Goal: Register for event/course

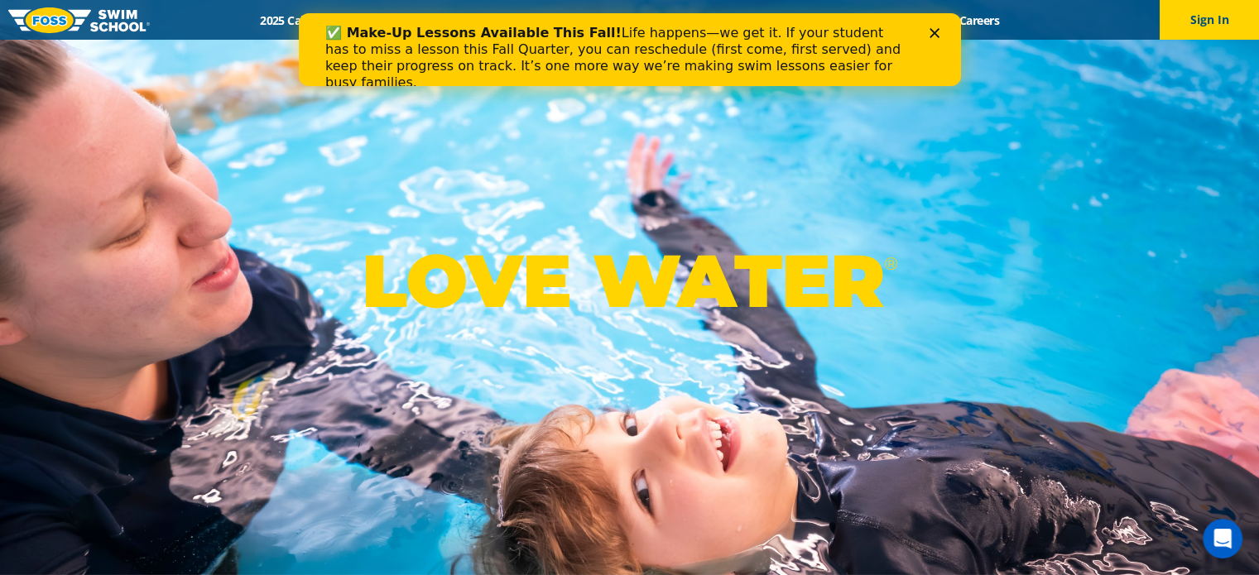
click at [931, 39] on div "✅ Make-Up Lessons Available This Fall! Life happens—we get it. If your student …" at bounding box center [628, 58] width 609 height 76
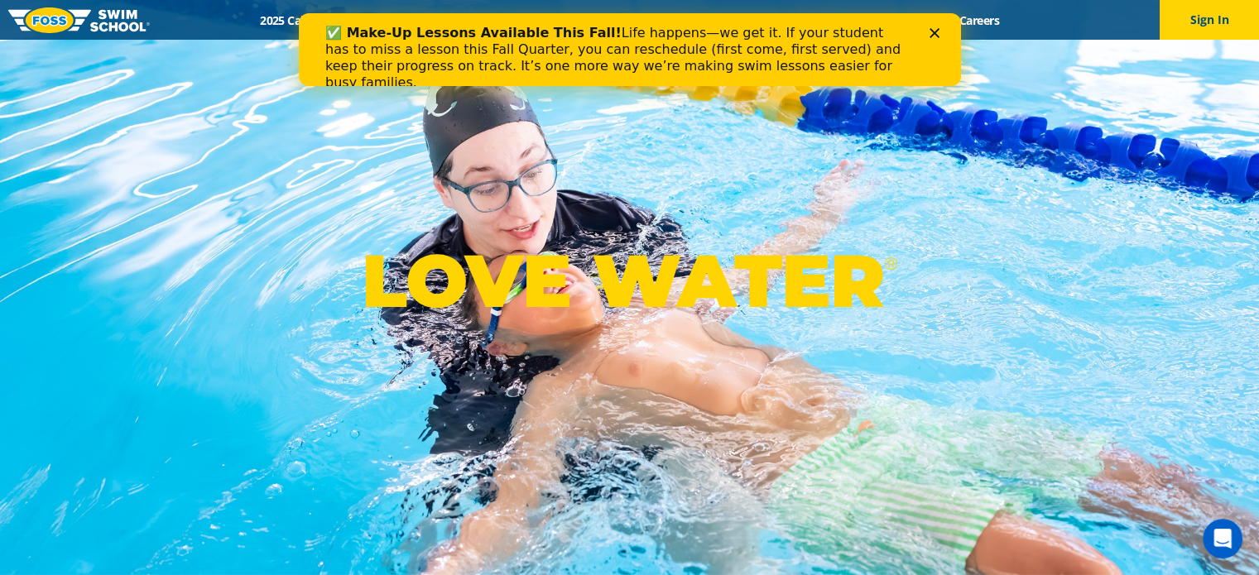
click at [933, 33] on polygon "Close" at bounding box center [933, 33] width 10 height 10
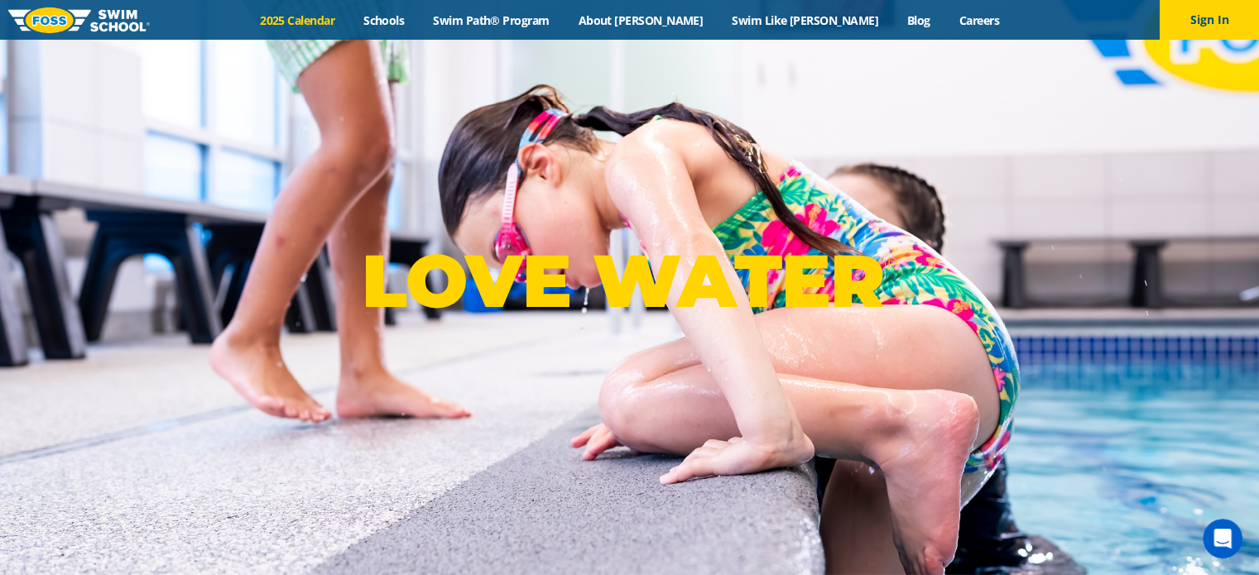
click at [349, 17] on link "2025 Calendar" at bounding box center [297, 20] width 103 height 16
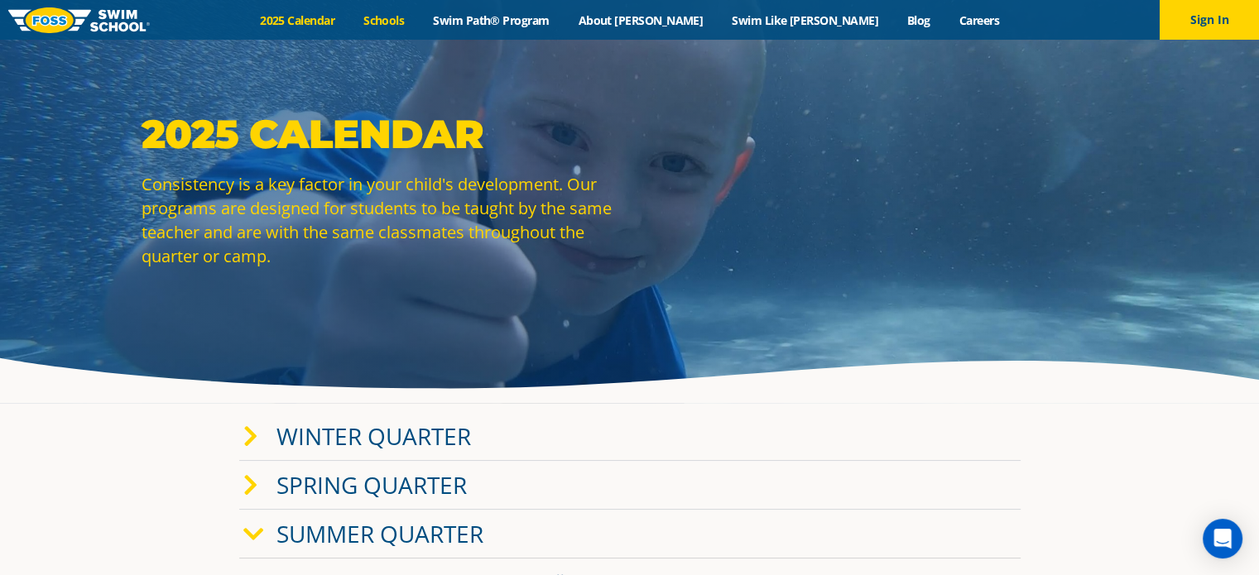
click at [419, 19] on link "Schools" at bounding box center [384, 20] width 70 height 16
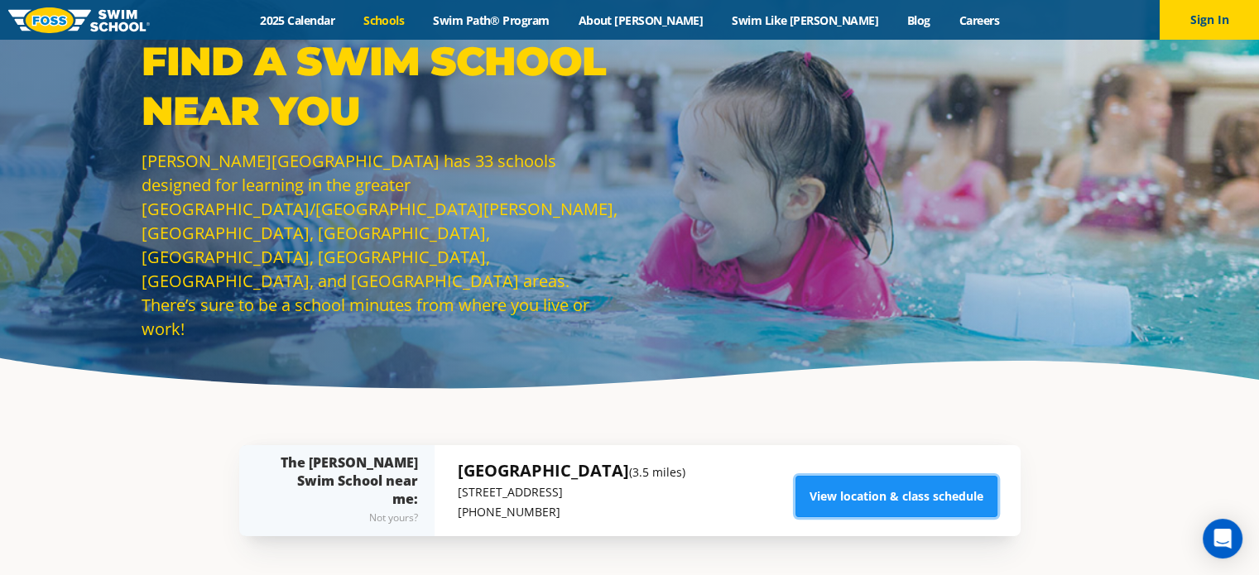
click at [869, 497] on link "View location & class schedule" at bounding box center [896, 496] width 202 height 41
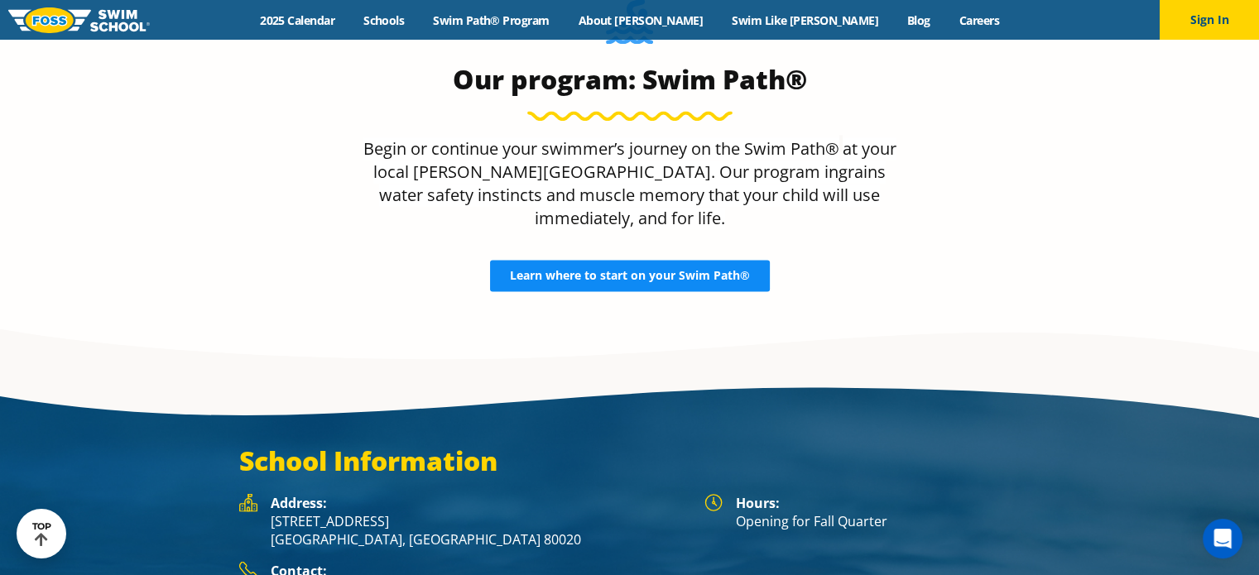
scroll to position [2762, 0]
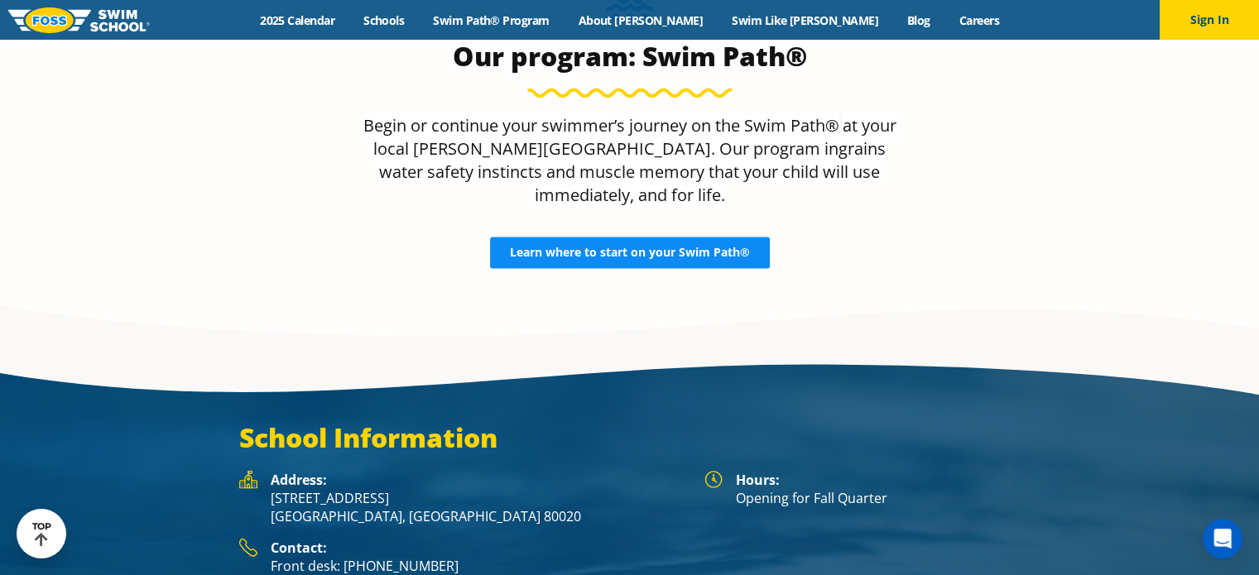
click at [634, 237] on link "Learn where to start on your Swim Path®" at bounding box center [630, 252] width 280 height 31
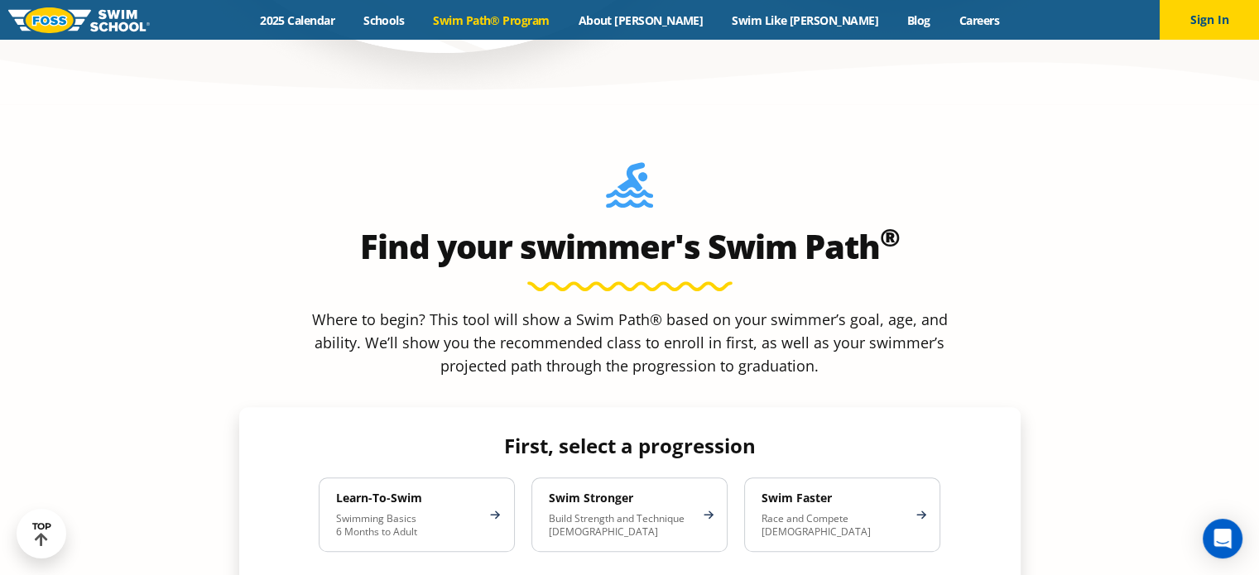
scroll to position [1400, 0]
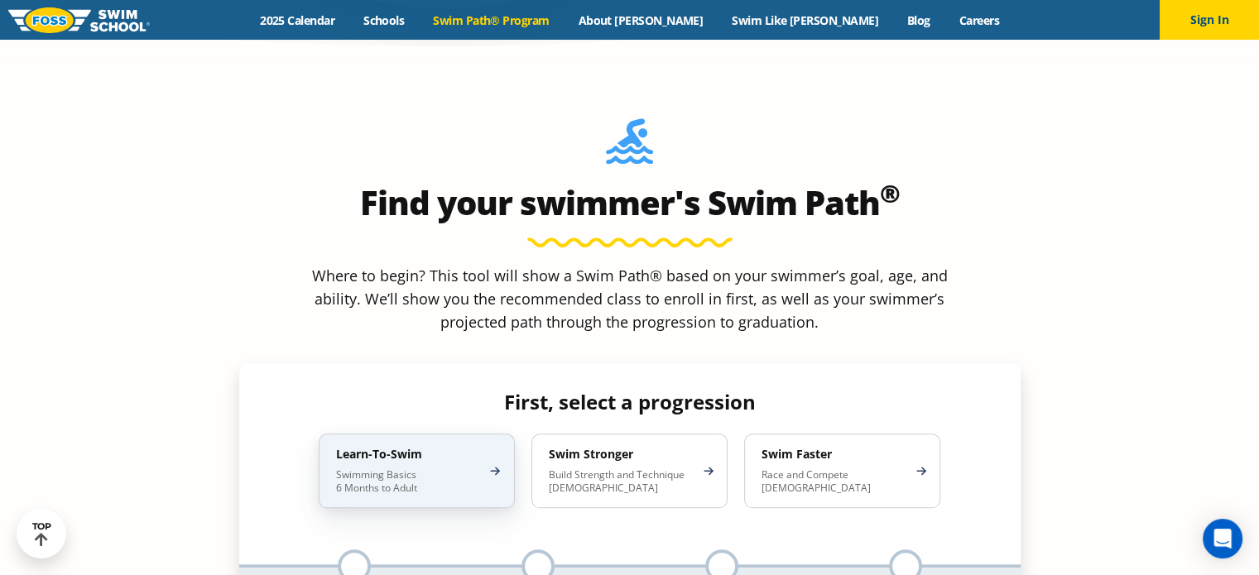
click at [395, 468] on p "Swimming Basics 6 Months to Adult" at bounding box center [408, 481] width 145 height 26
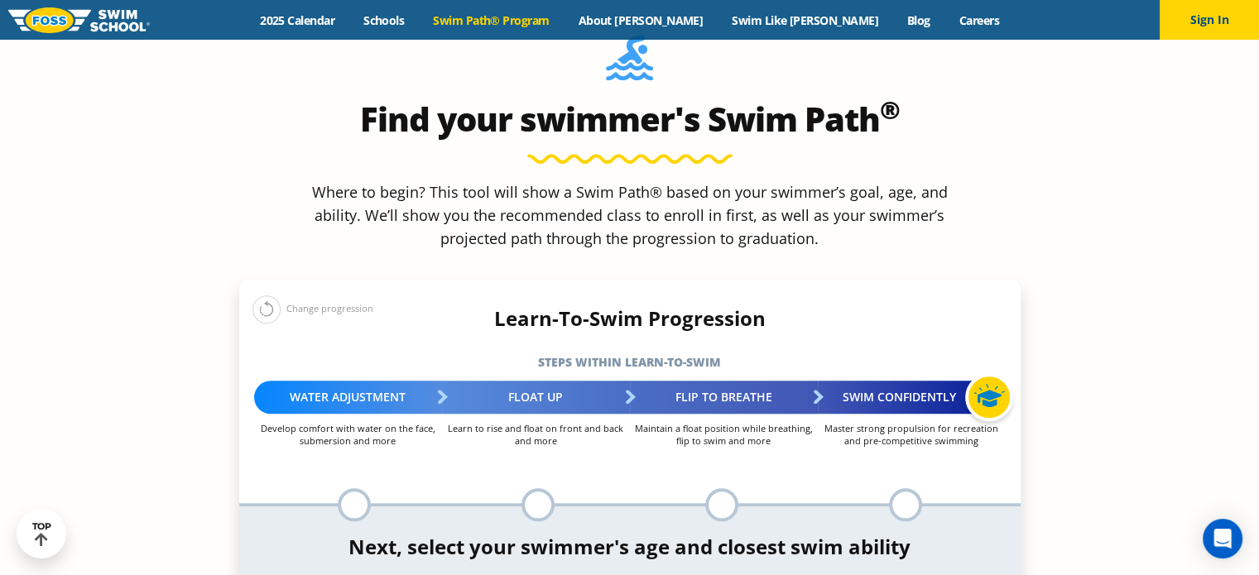
scroll to position [1490, 0]
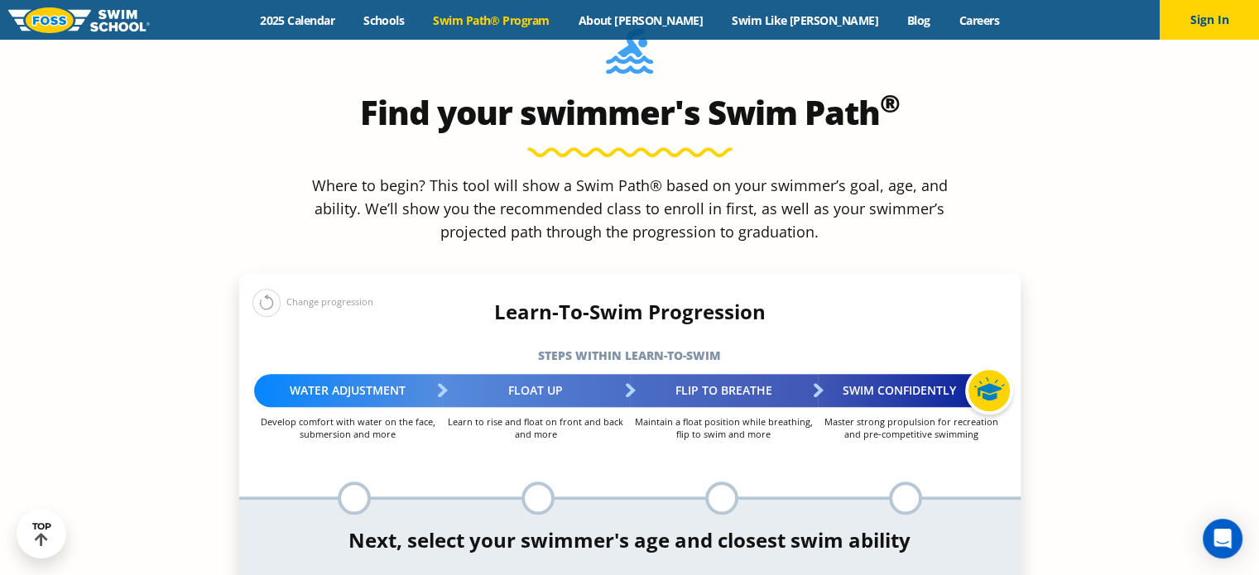
select select "2-years"
select select "2-years-comfortable-with-water-poured-over-face-eyes-and-ears-and-with-ears-in-…"
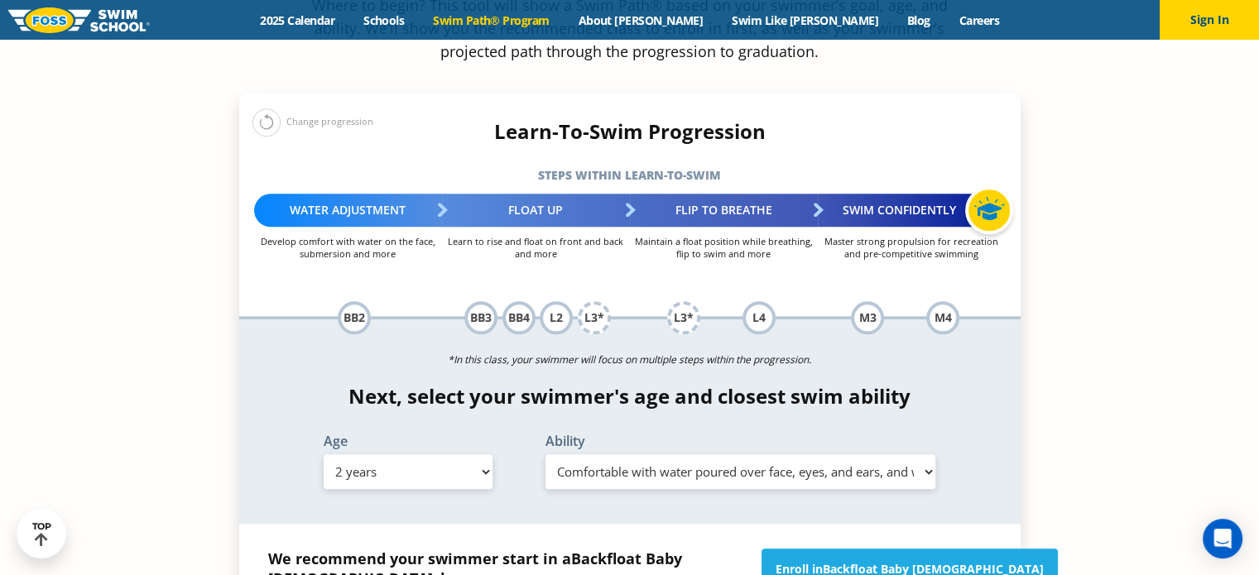
scroll to position [1657, 0]
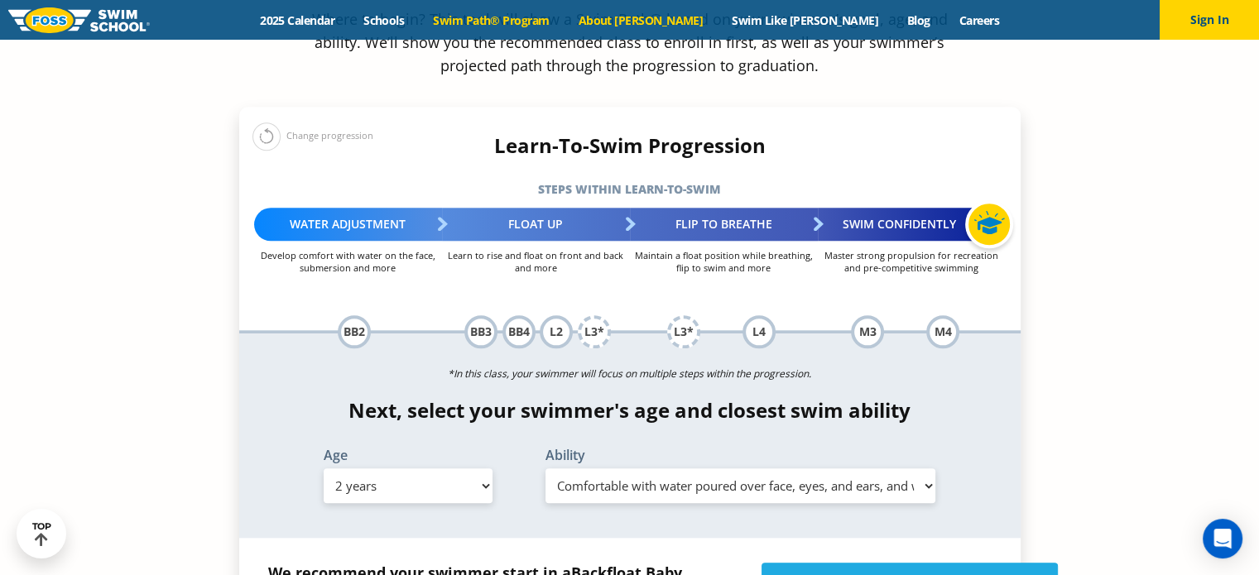
click at [645, 16] on link "About [PERSON_NAME]" at bounding box center [641, 20] width 154 height 16
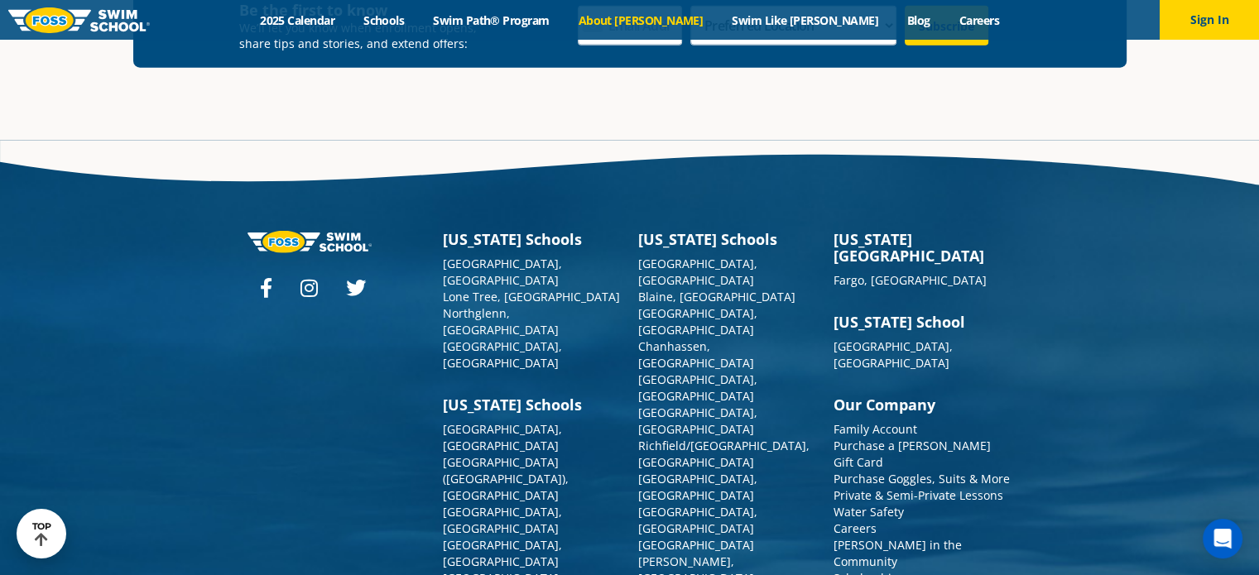
scroll to position [4406, 0]
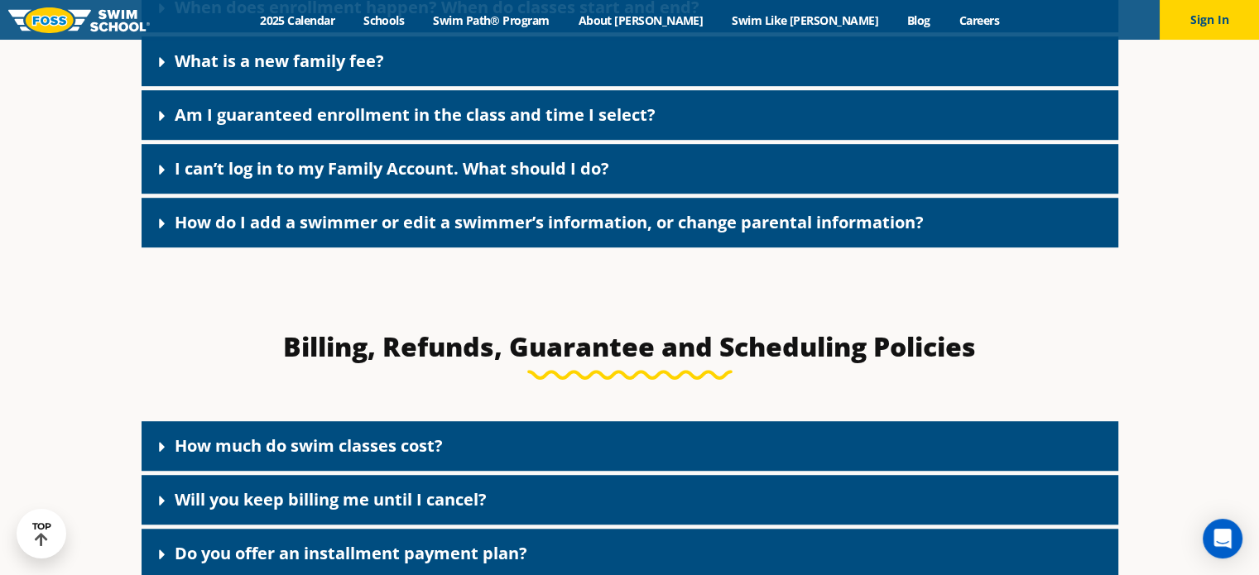
scroll to position [1024, 0]
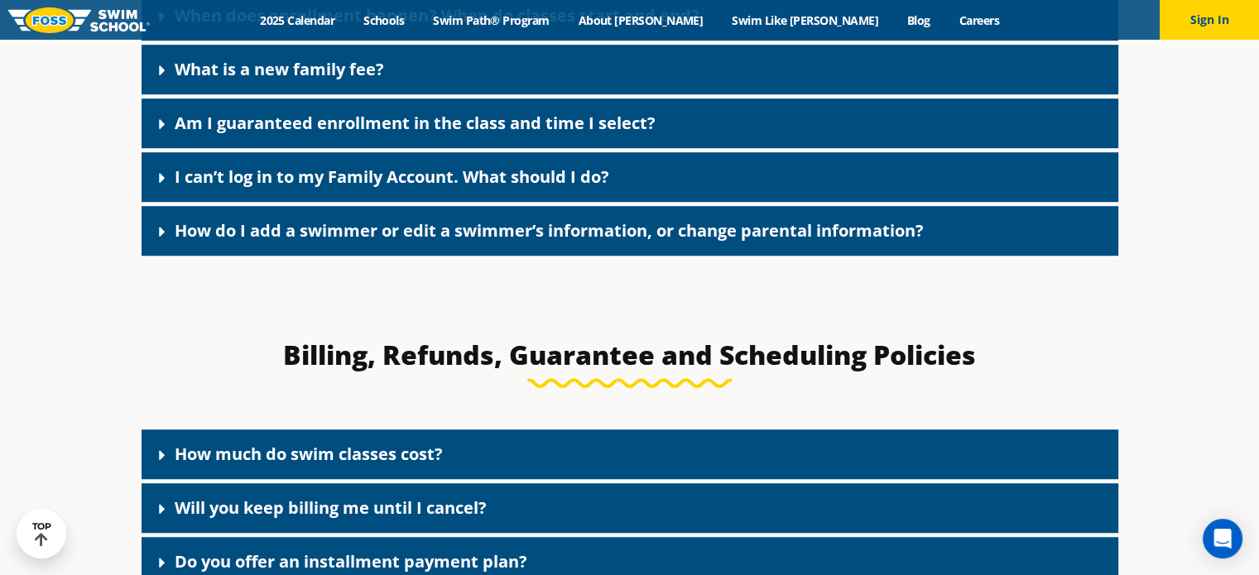
click at [161, 68] on icon at bounding box center [162, 70] width 6 height 10
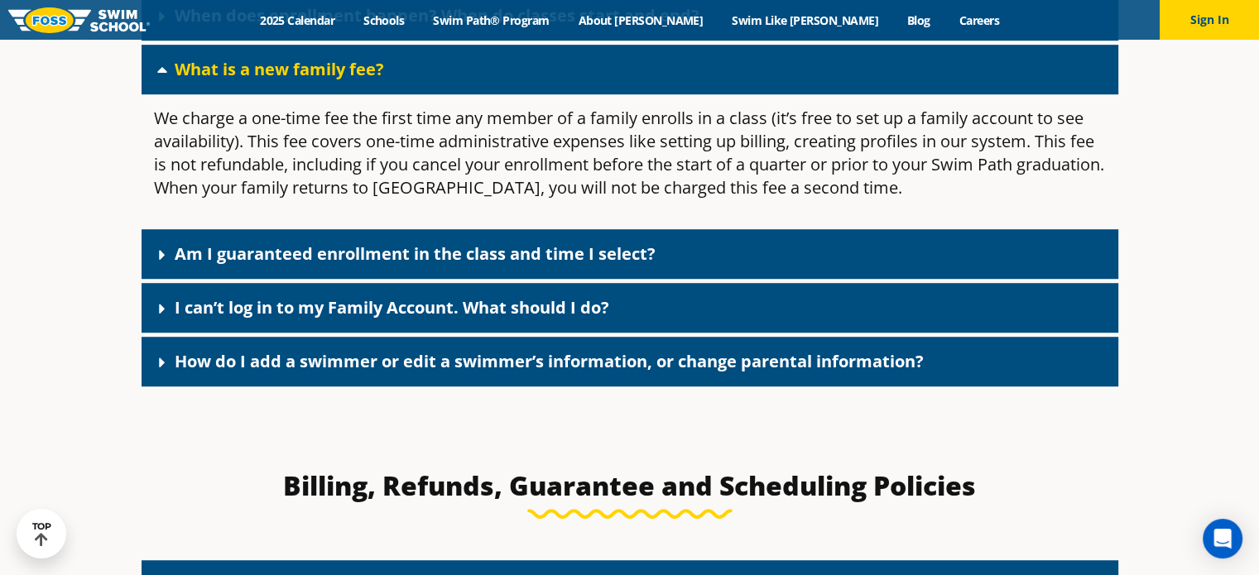
click at [156, 252] on icon at bounding box center [162, 255] width 17 height 17
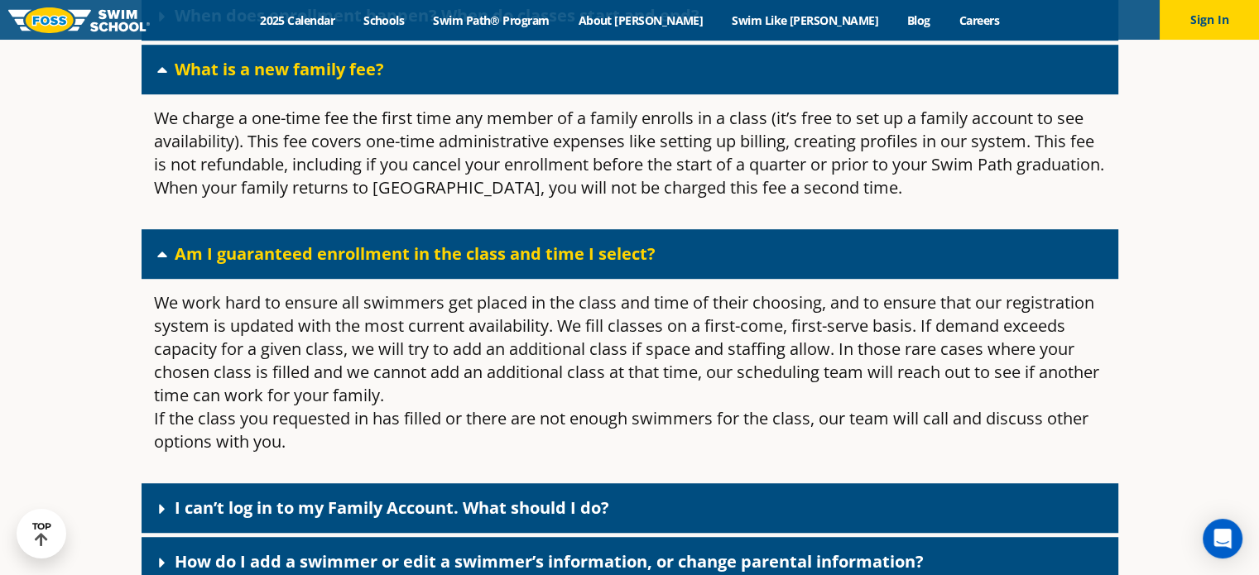
click at [156, 252] on icon at bounding box center [162, 254] width 17 height 17
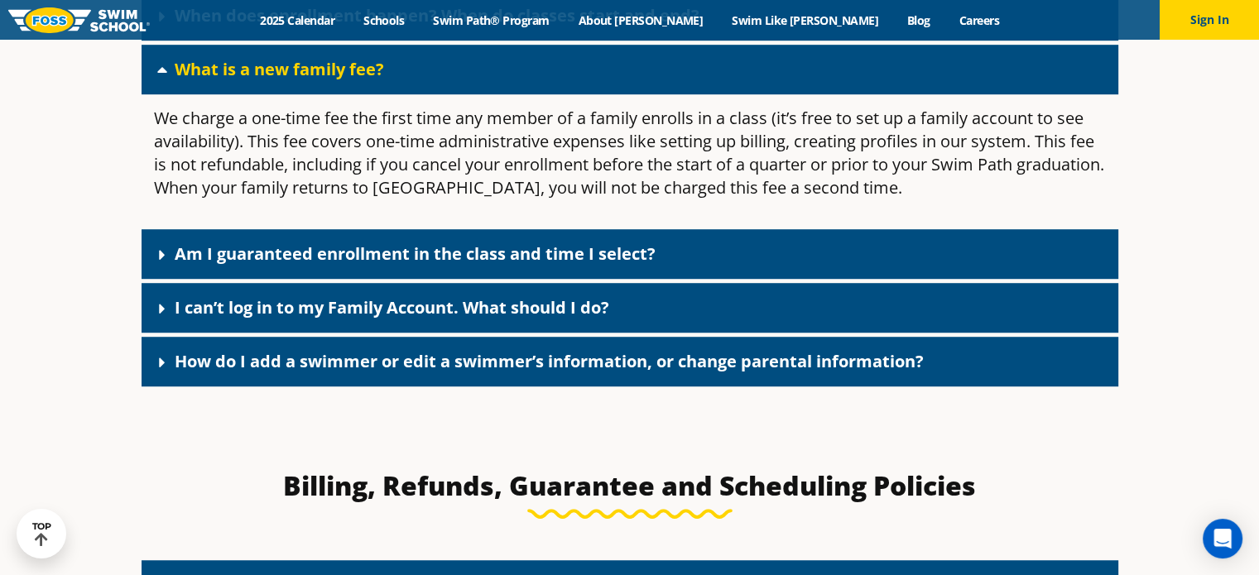
click at [161, 69] on icon at bounding box center [162, 70] width 10 height 6
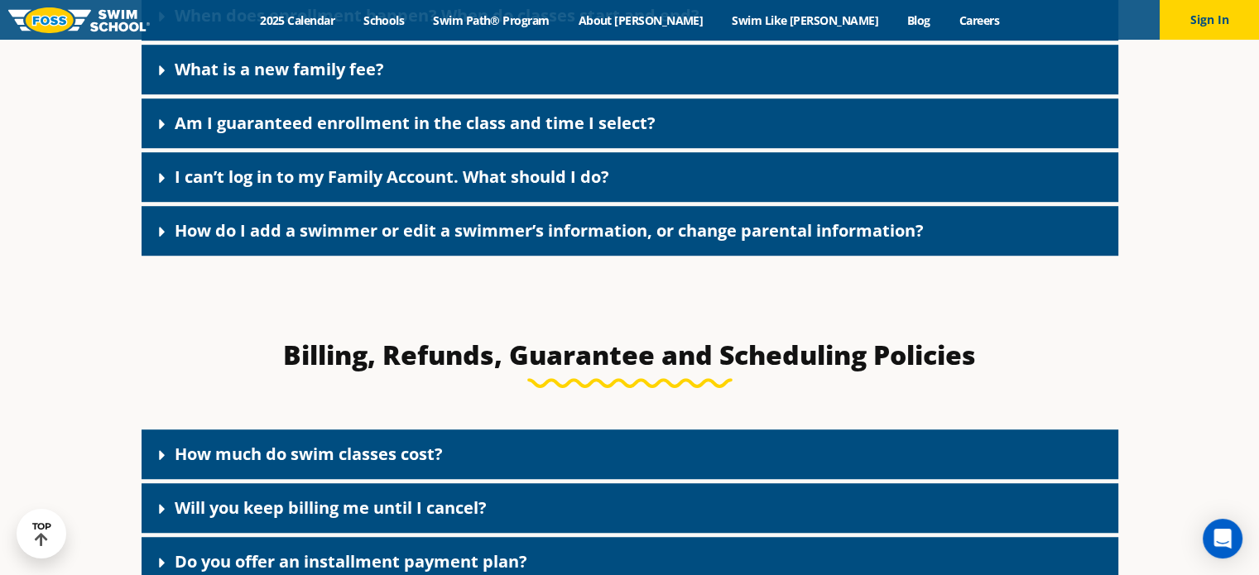
click at [161, 457] on icon at bounding box center [162, 455] width 6 height 10
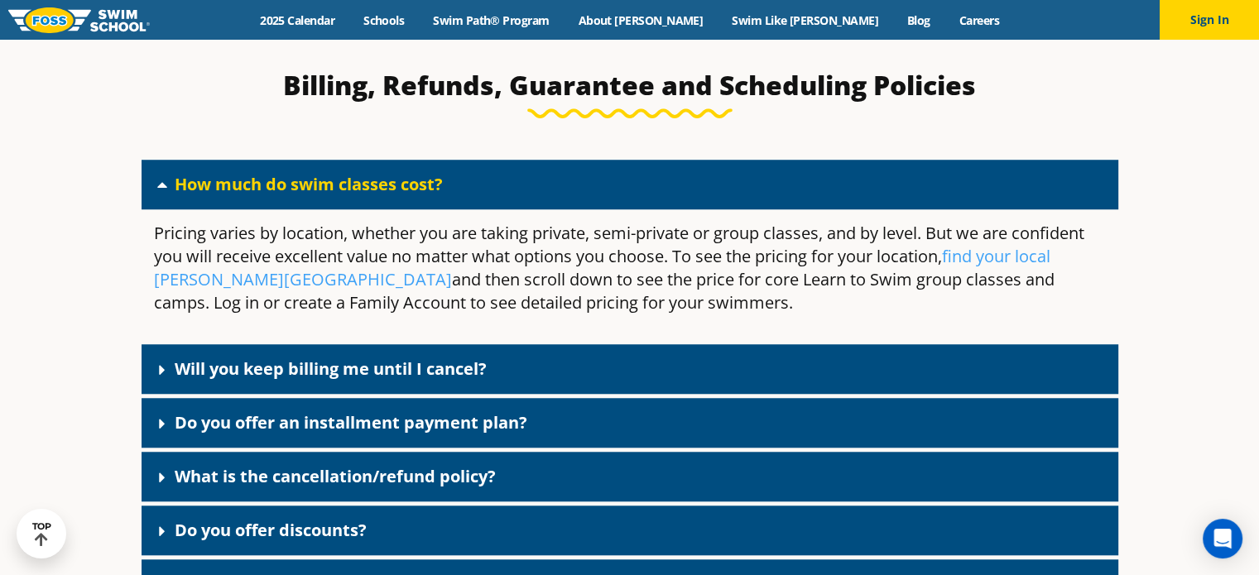
scroll to position [1303, 0]
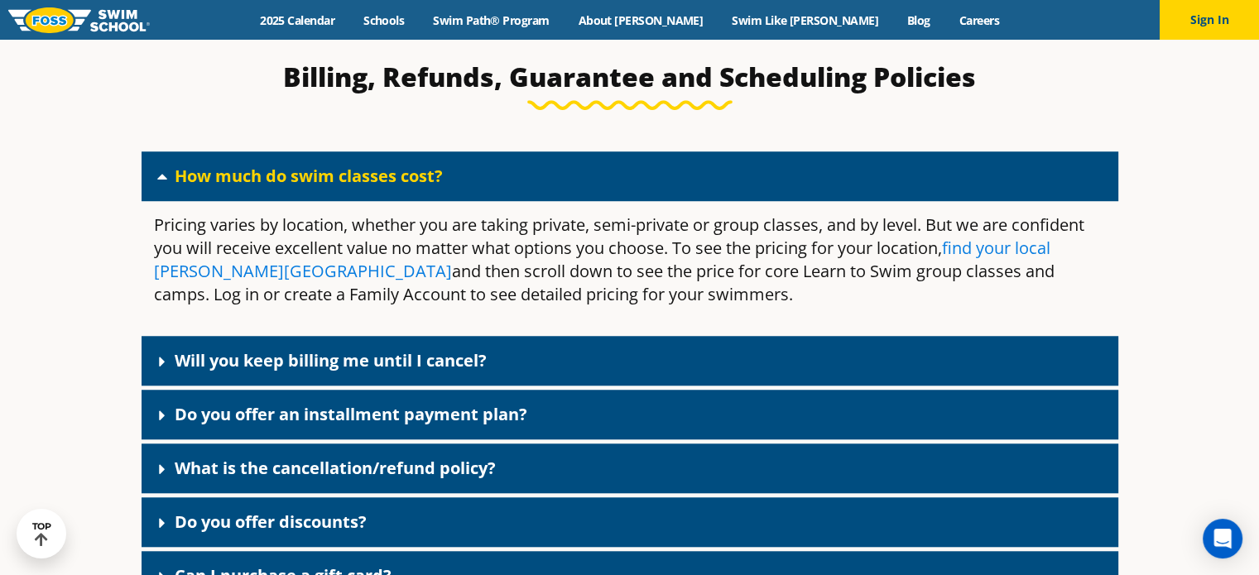
click at [1050, 249] on link "find your local Foss Swim School" at bounding box center [602, 260] width 896 height 46
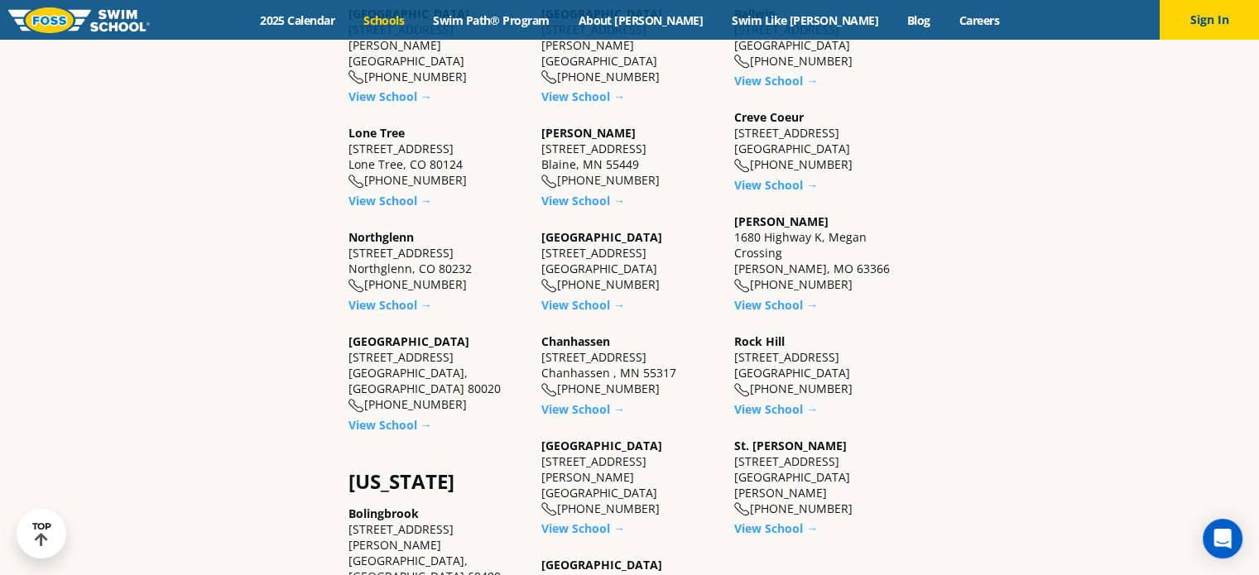
scroll to position [623, 0]
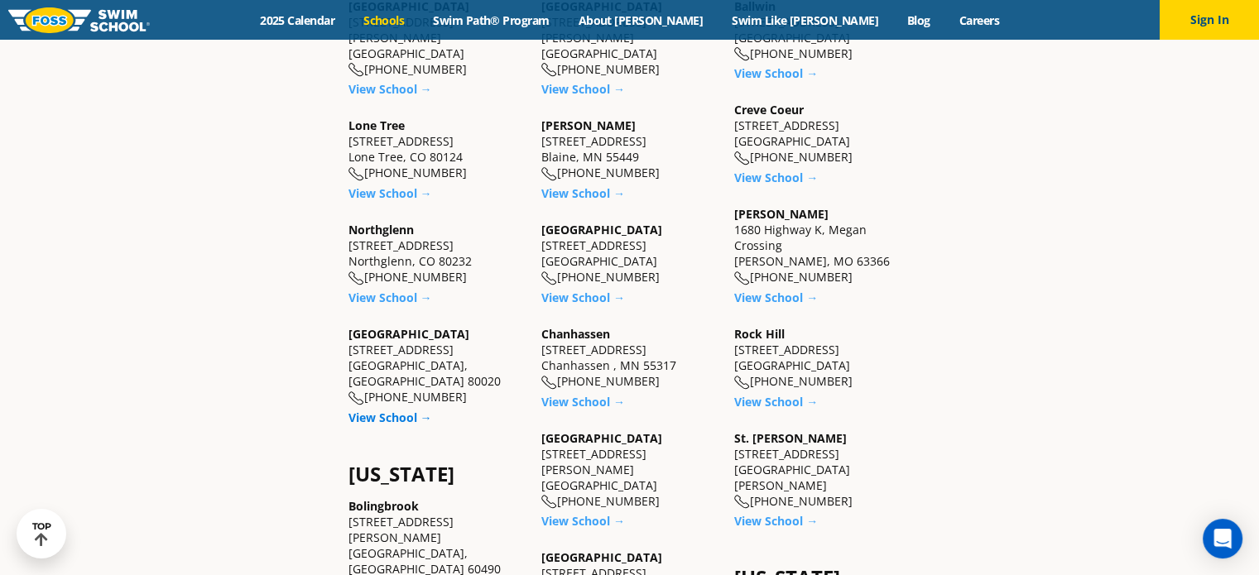
click at [363, 410] on link "View School →" at bounding box center [390, 418] width 84 height 16
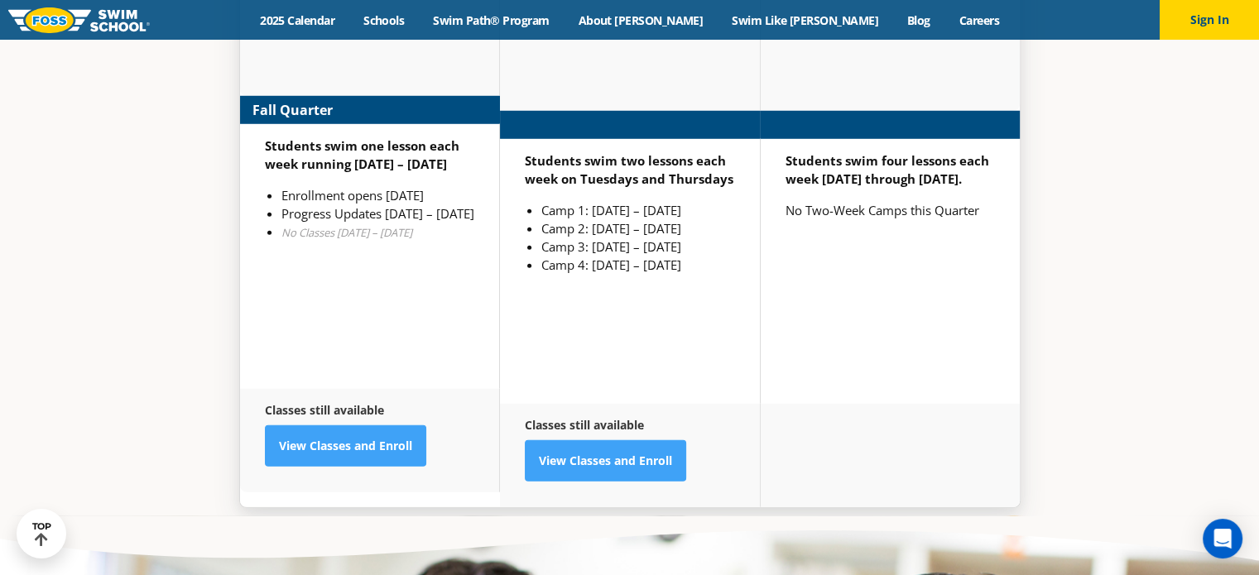
scroll to position [4792, 0]
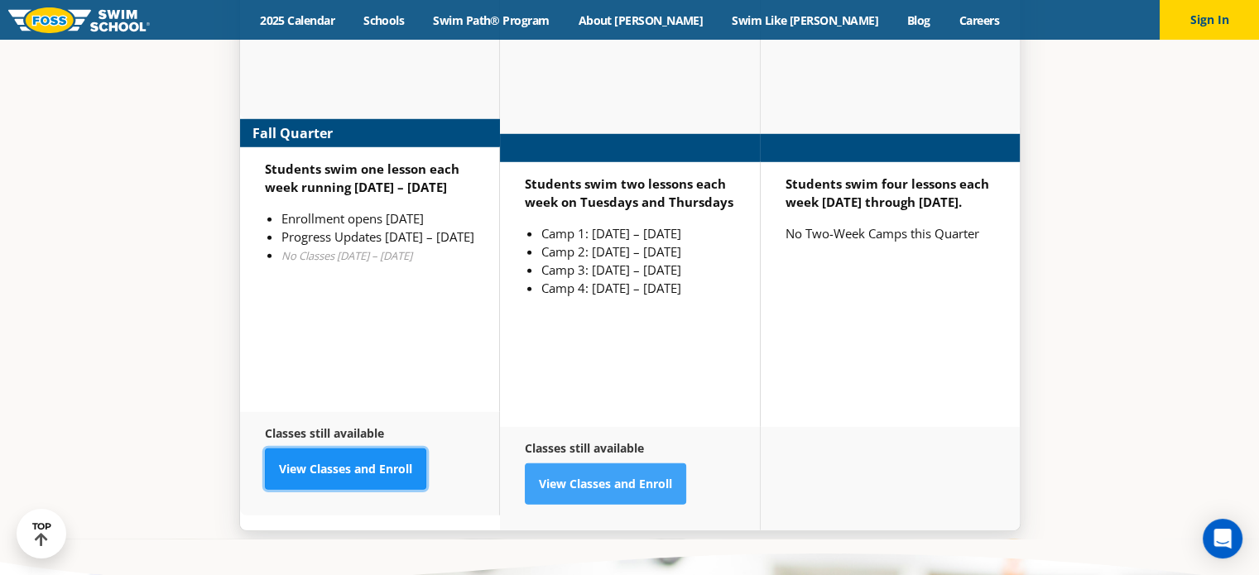
click at [303, 449] on link "View Classes and Enroll" at bounding box center [345, 469] width 161 height 41
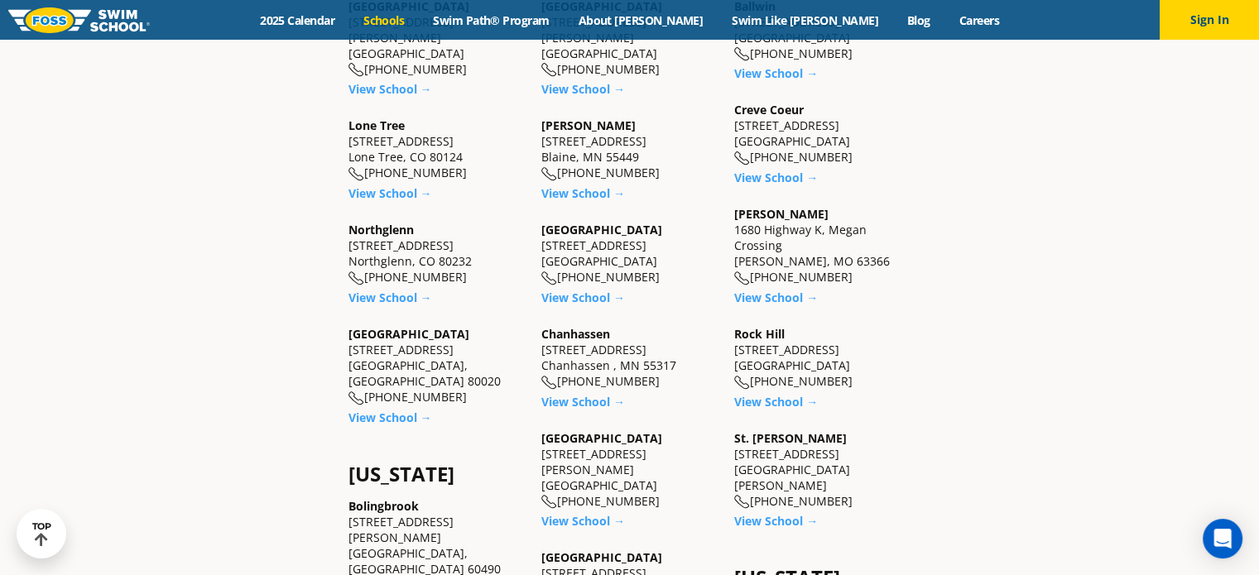
drag, startPoint x: 485, startPoint y: 350, endPoint x: 347, endPoint y: 340, distance: 138.6
copy div "6815 W. 88th Avenue Westminster, CO 80020"
click at [401, 410] on link "View School →" at bounding box center [390, 418] width 84 height 16
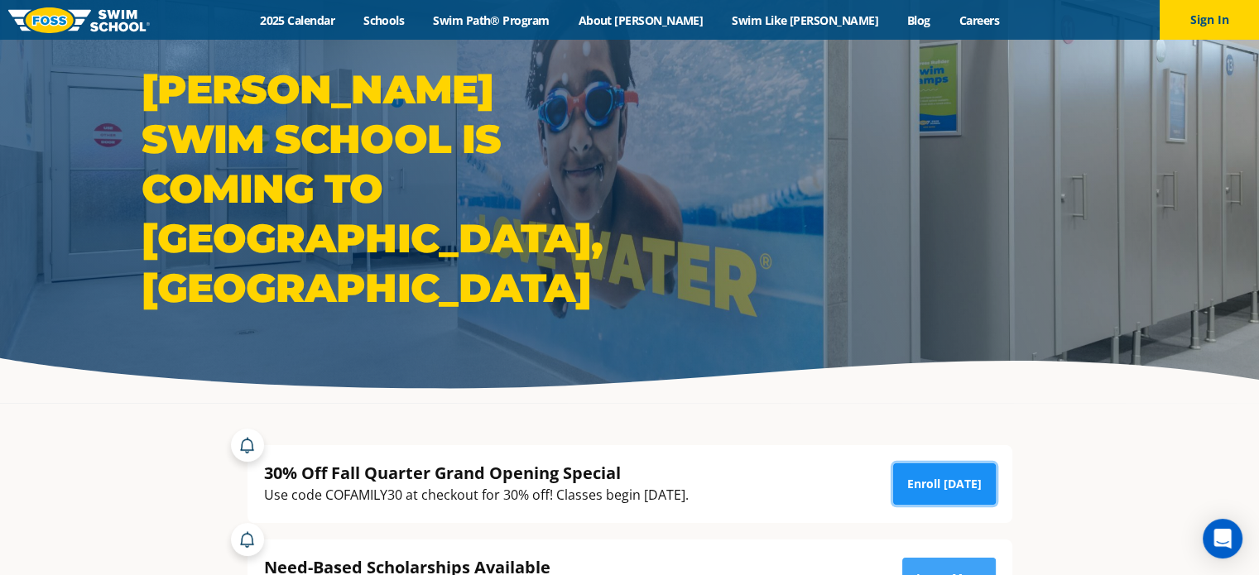
click at [933, 475] on link "Enroll [DATE]" at bounding box center [944, 483] width 103 height 41
